Goal: Information Seeking & Learning: Learn about a topic

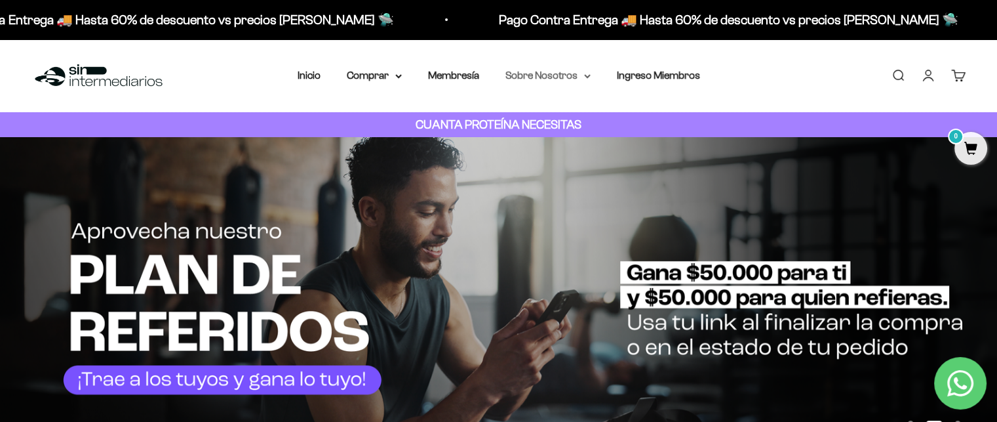
click at [582, 77] on summary "Sobre Nosotros" at bounding box center [548, 75] width 85 height 17
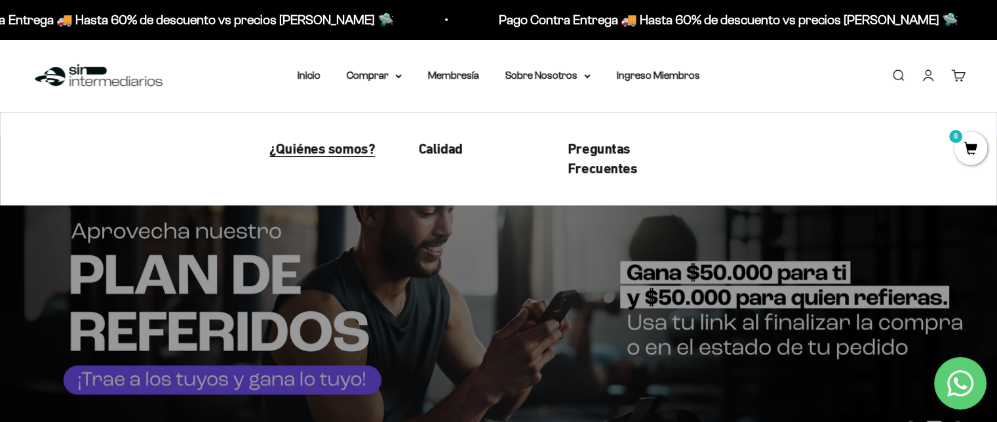
click at [339, 151] on span "¿Quiénes somos?" at bounding box center [322, 148] width 106 height 16
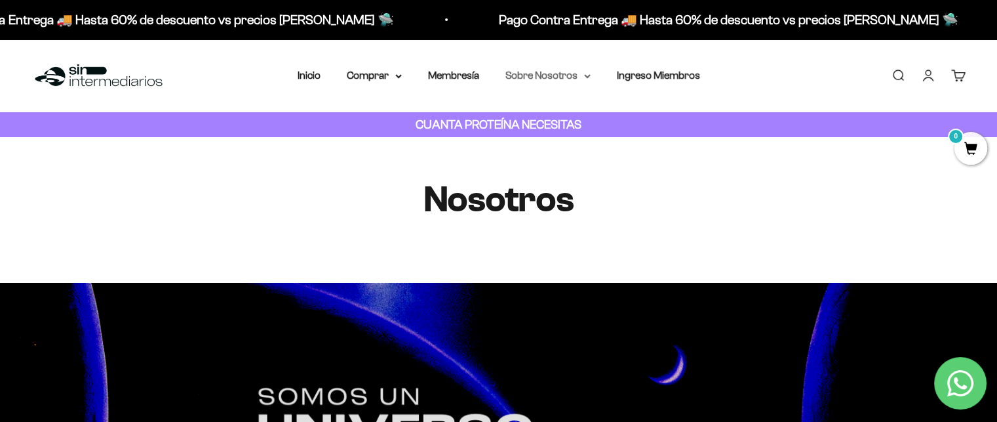
click at [585, 74] on icon at bounding box center [587, 76] width 7 height 5
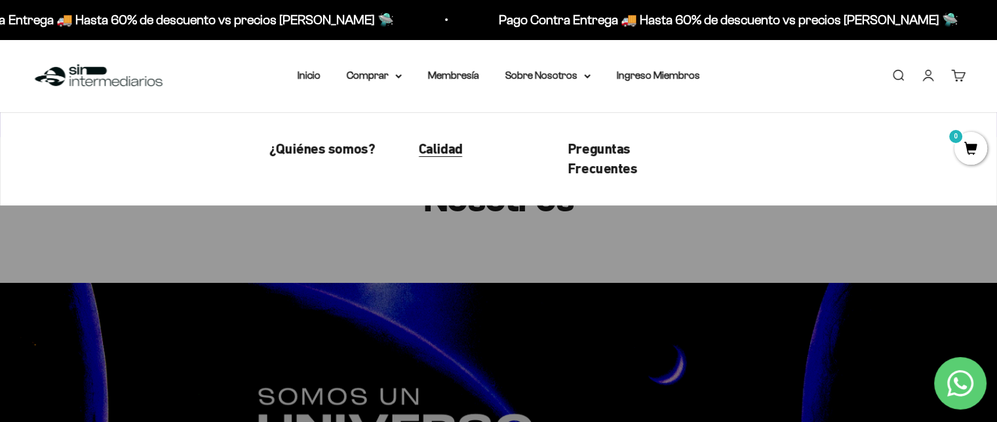
click at [446, 147] on span "Calidad" at bounding box center [441, 148] width 44 height 16
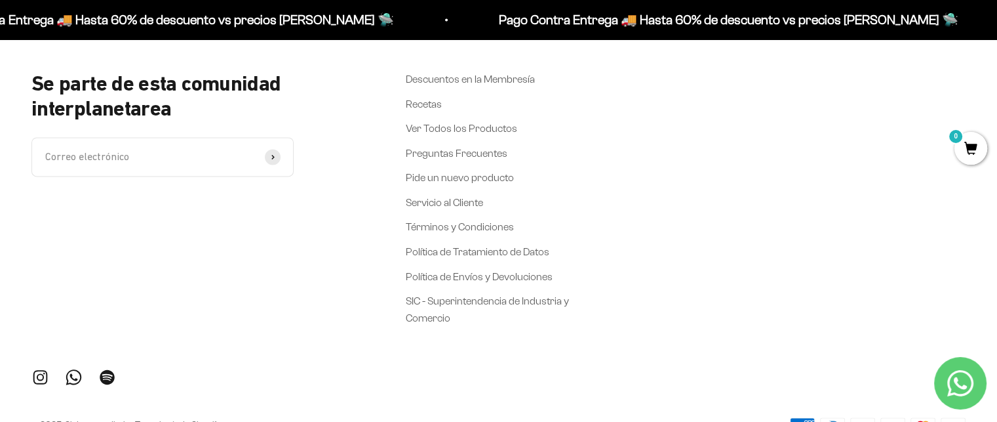
scroll to position [1957, 0]
